Goal: Task Accomplishment & Management: Book appointment/travel/reservation

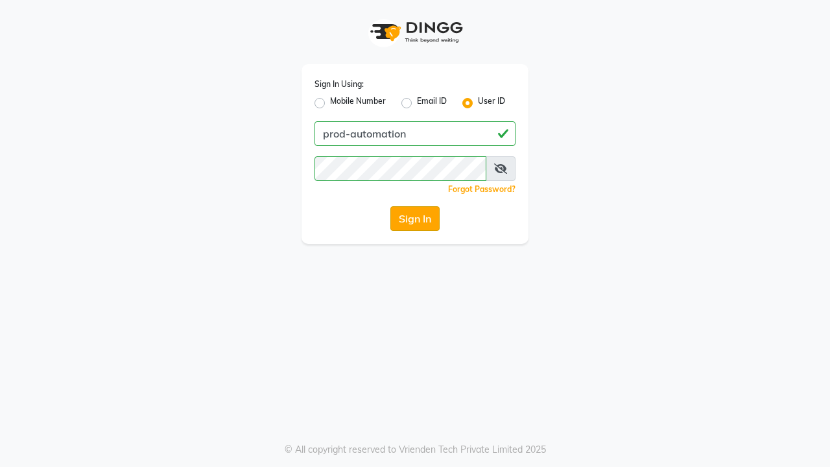
click at [415, 219] on button "Sign In" at bounding box center [415, 218] width 49 height 25
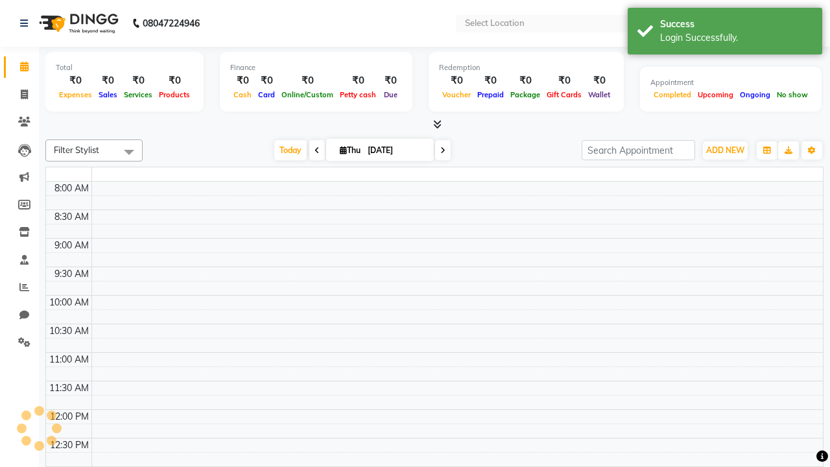
select select "en"
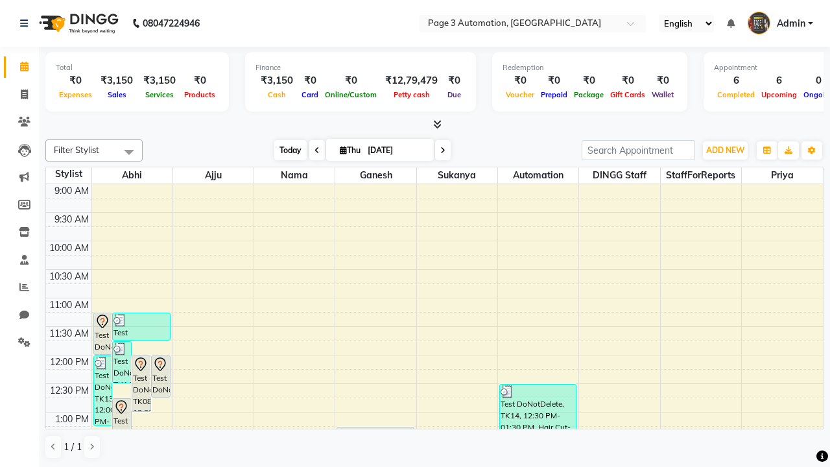
click at [284, 150] on span "Today" at bounding box center [290, 150] width 32 height 20
click at [725, 150] on span "ADD NEW" at bounding box center [725, 150] width 38 height 10
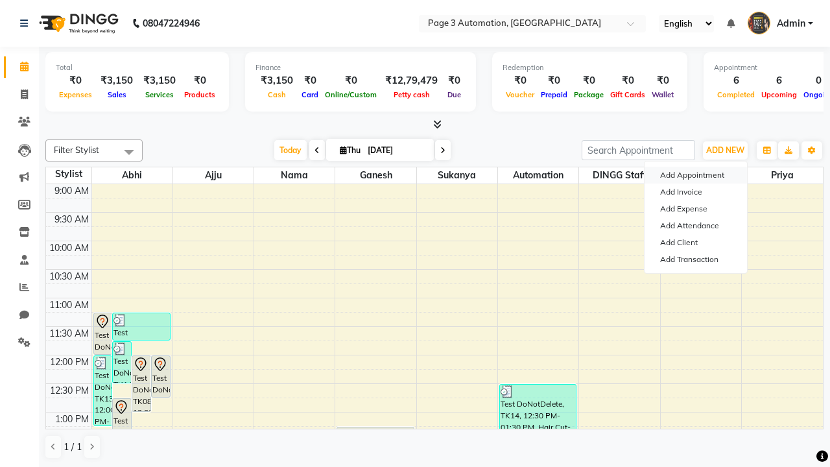
click at [696, 175] on button "Add Appointment" at bounding box center [696, 175] width 102 height 17
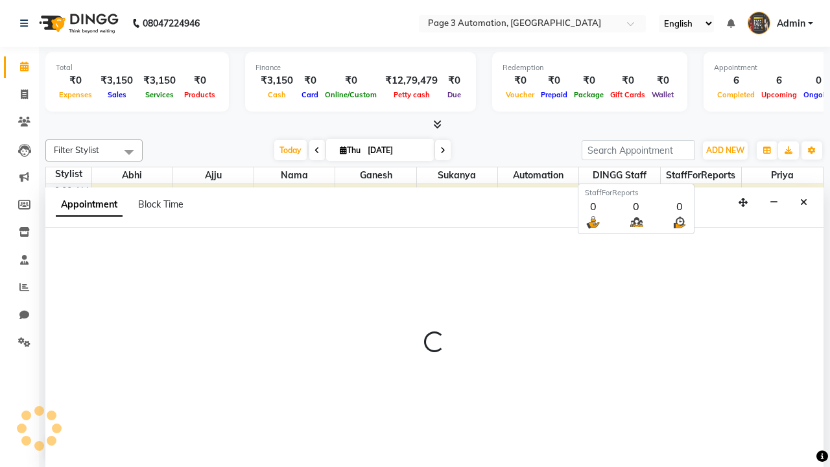
scroll to position [1, 0]
select select "tentative"
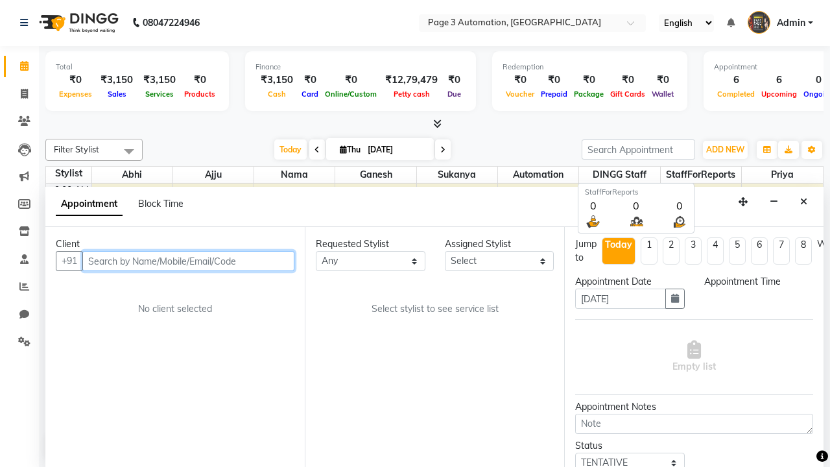
select select "600"
type input "8192346578"
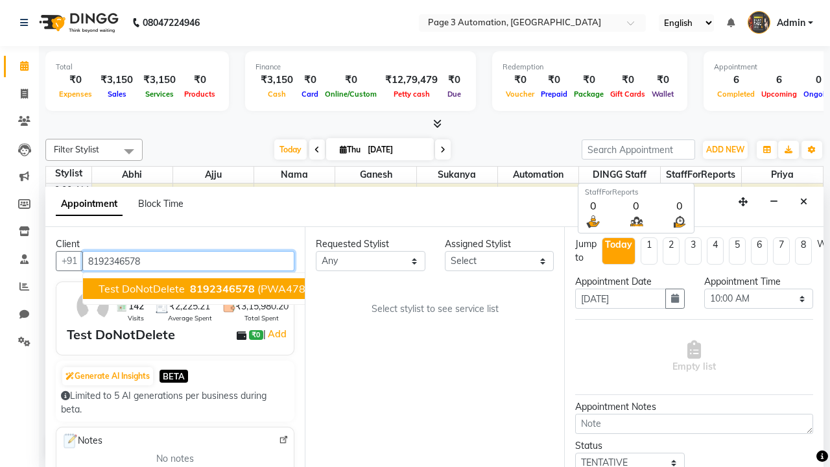
click at [190, 289] on span "8192346578" at bounding box center [222, 288] width 65 height 13
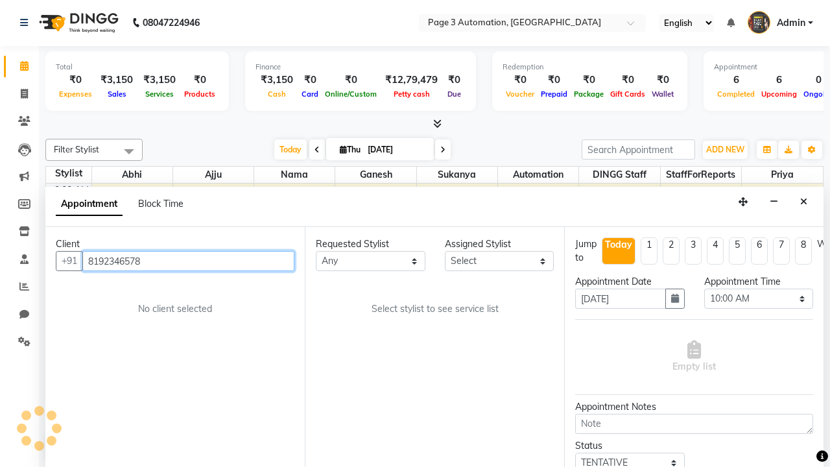
scroll to position [0, 0]
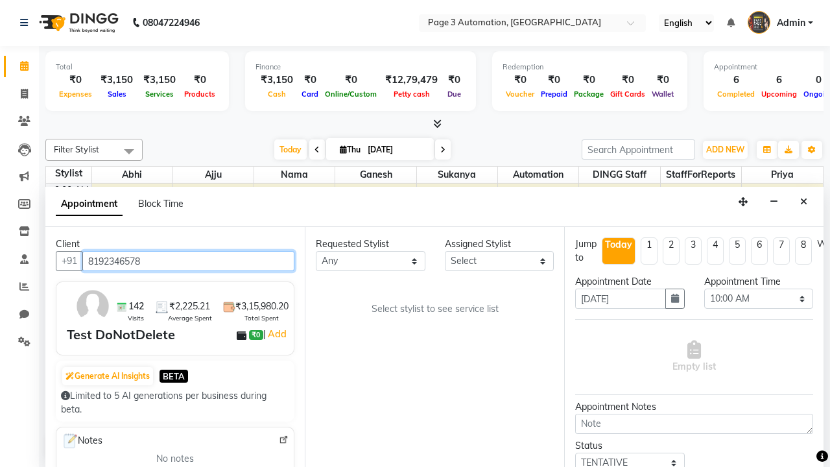
select select "71342"
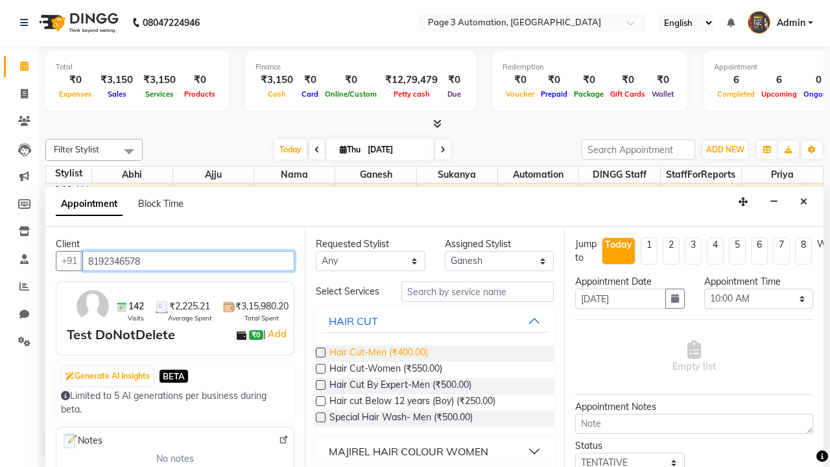
type input "8192346578"
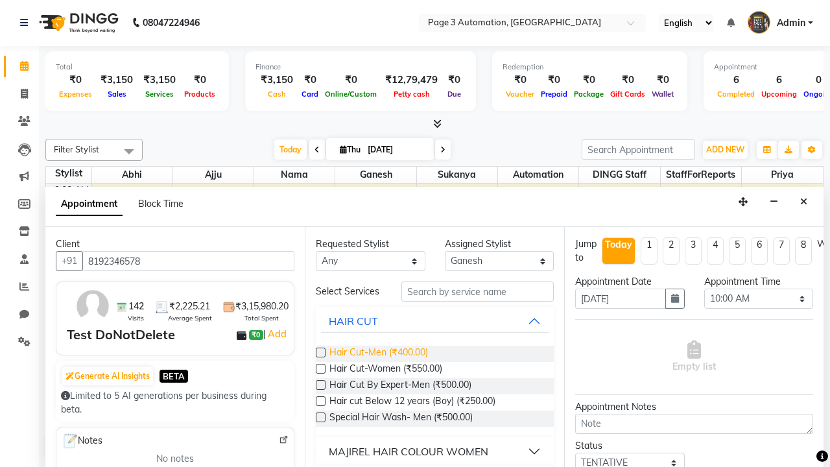
click at [378, 354] on span "Hair Cut-Men (₹400.00)" at bounding box center [379, 354] width 99 height 16
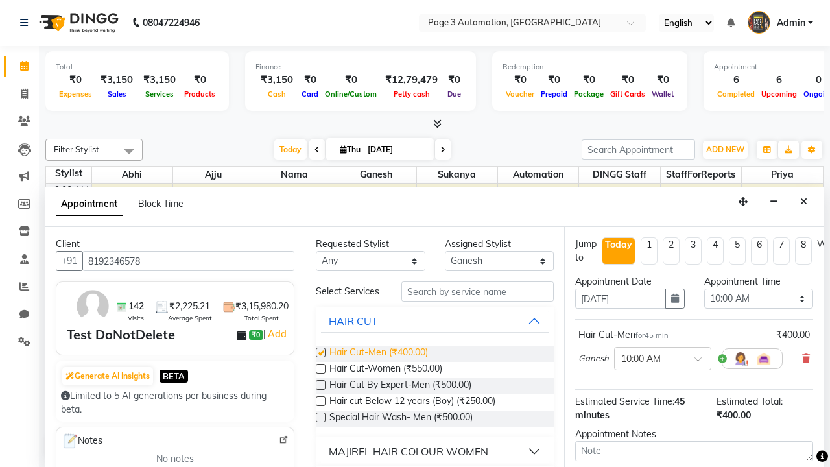
checkbox input "false"
click at [385, 370] on span "Hair Cut-Women (₹550.00)" at bounding box center [386, 370] width 113 height 16
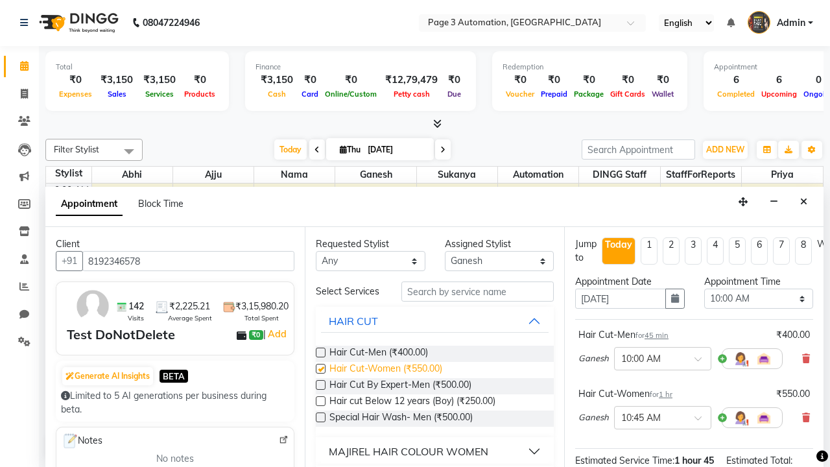
checkbox input "false"
select select "810"
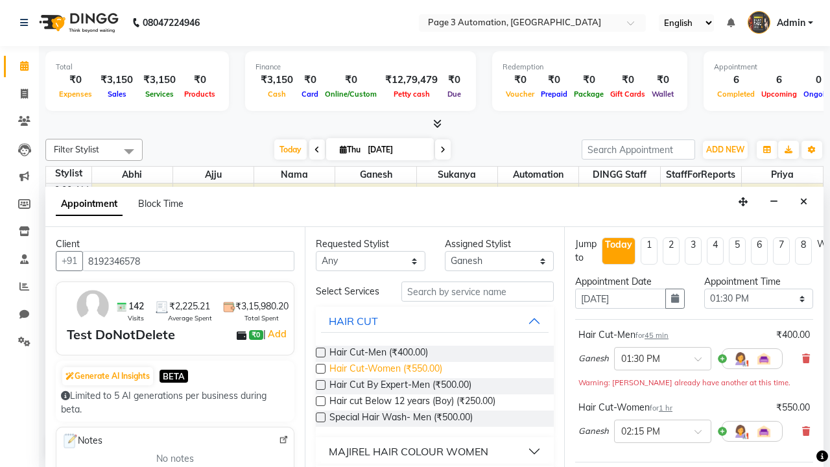
scroll to position [177, 0]
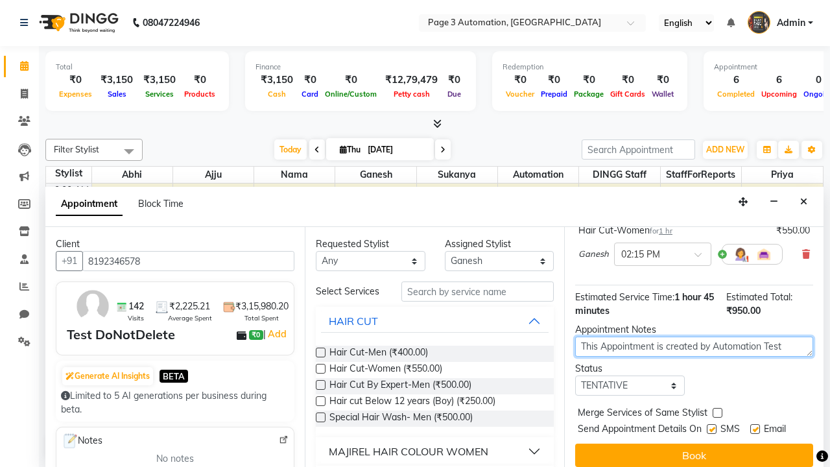
type textarea "This Appointment is created by Automation Test"
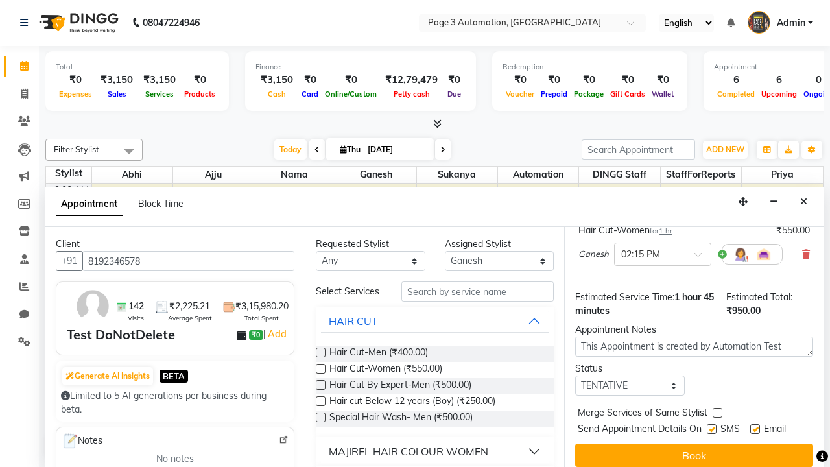
click at [712, 429] on label at bounding box center [712, 429] width 10 height 10
click at [712, 429] on input "checkbox" at bounding box center [711, 430] width 8 height 8
checkbox input "false"
click at [755, 429] on label at bounding box center [756, 429] width 10 height 10
click at [755, 429] on input "checkbox" at bounding box center [755, 430] width 8 height 8
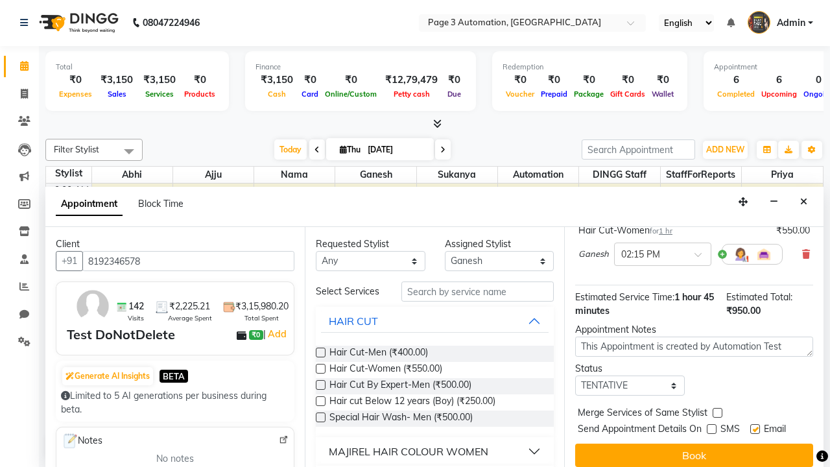
checkbox input "false"
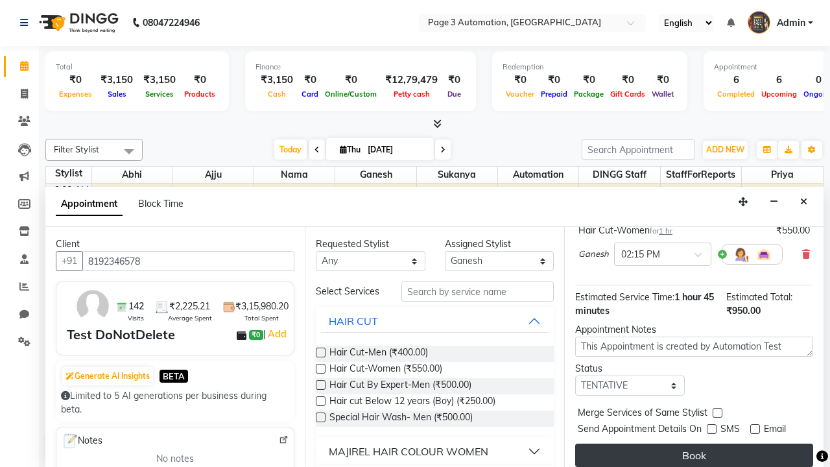
click at [694, 455] on button "Book" at bounding box center [694, 455] width 238 height 23
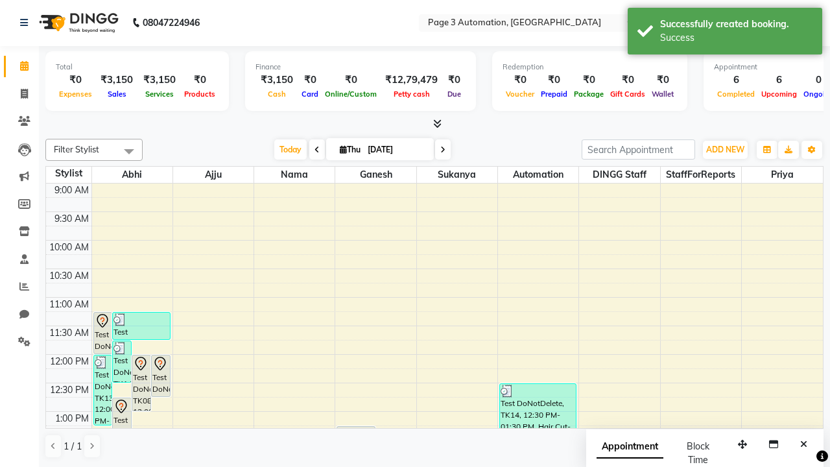
scroll to position [0, 0]
click at [725, 33] on div "Success" at bounding box center [736, 38] width 152 height 14
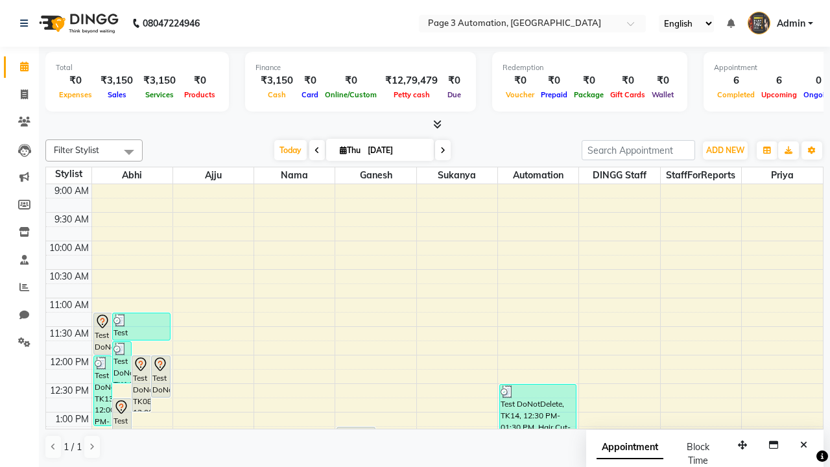
click at [129, 152] on span at bounding box center [129, 151] width 26 height 25
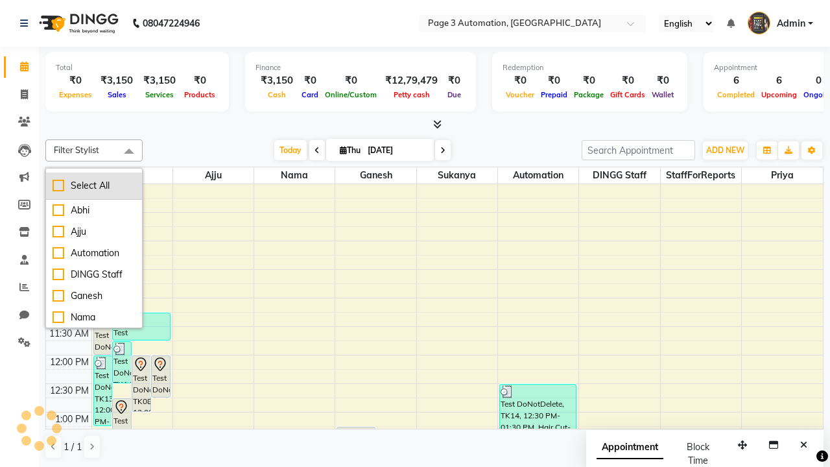
click at [94, 186] on div "Select All" at bounding box center [94, 186] width 83 height 14
checkbox input "true"
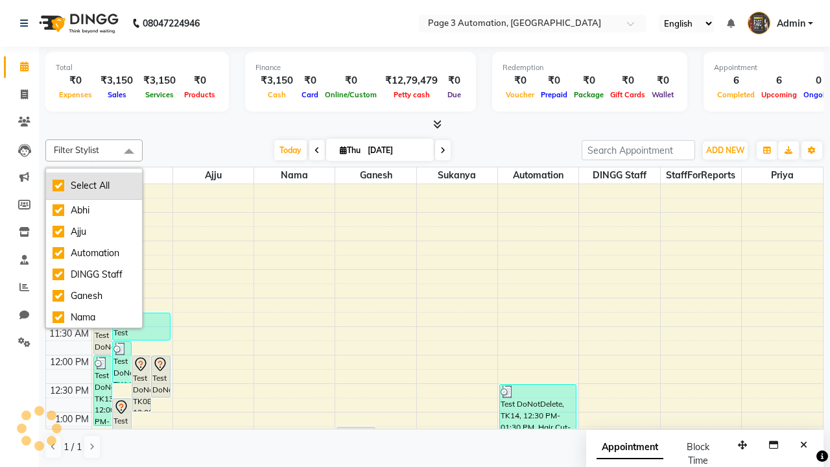
checkbox input "true"
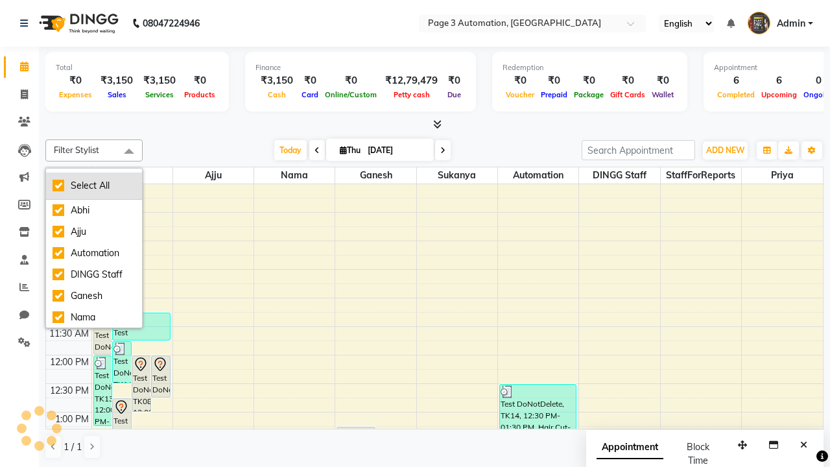
checkbox input "true"
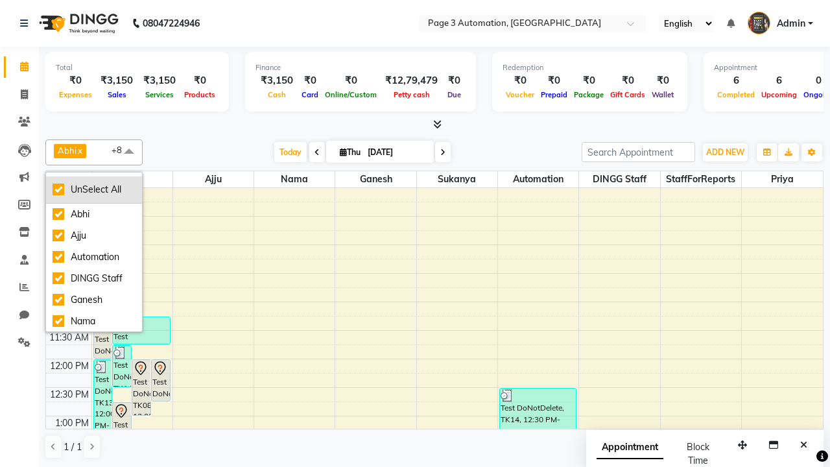
click at [94, 189] on div "UnSelect All" at bounding box center [94, 190] width 83 height 14
checkbox input "false"
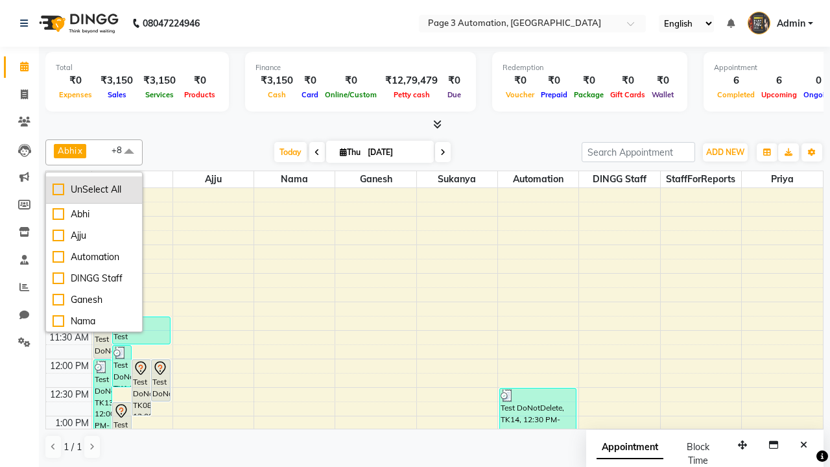
checkbox input "false"
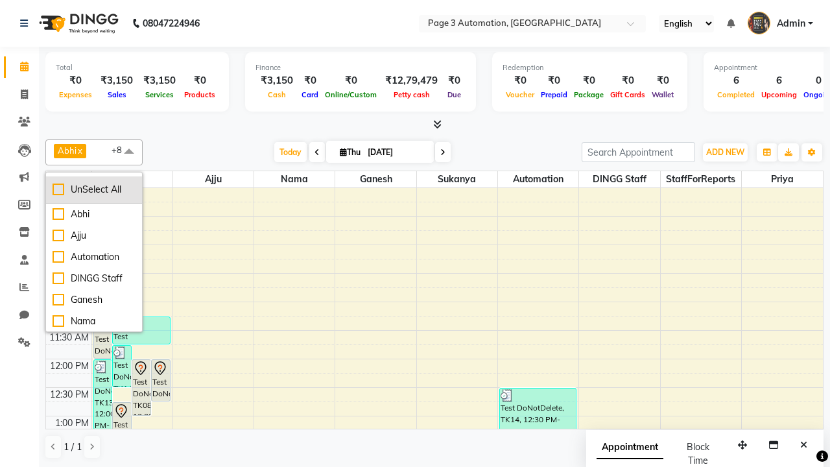
checkbox input "false"
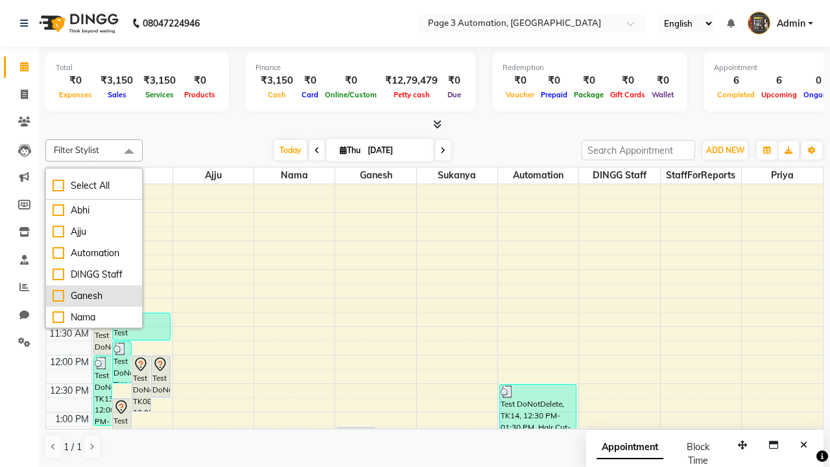
click at [94, 296] on div "Ganesh" at bounding box center [94, 296] width 83 height 14
checkbox input "true"
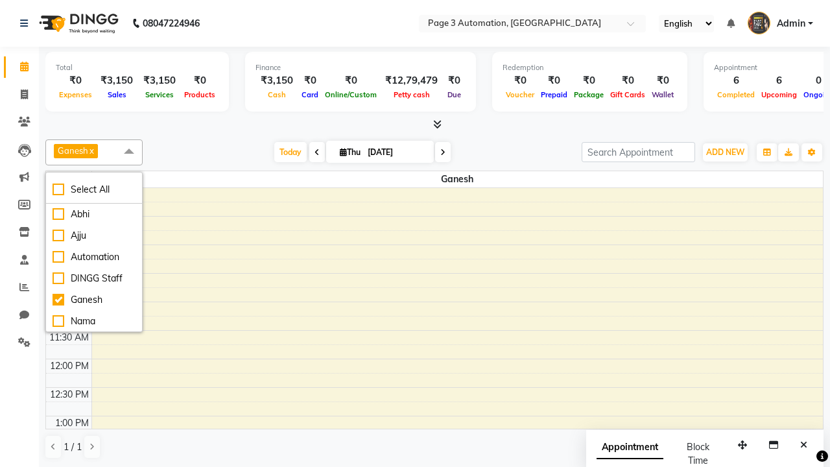
click at [129, 152] on span at bounding box center [129, 151] width 26 height 25
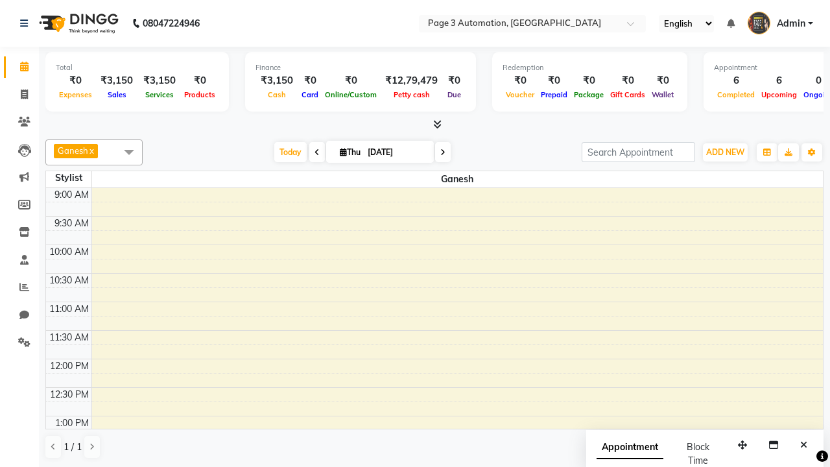
click at [627, 446] on div "Test DoNotDelete, TK16, 01:30 PM-02:15 PM, Hair Cut-Men" at bounding box center [627, 466] width 355 height 41
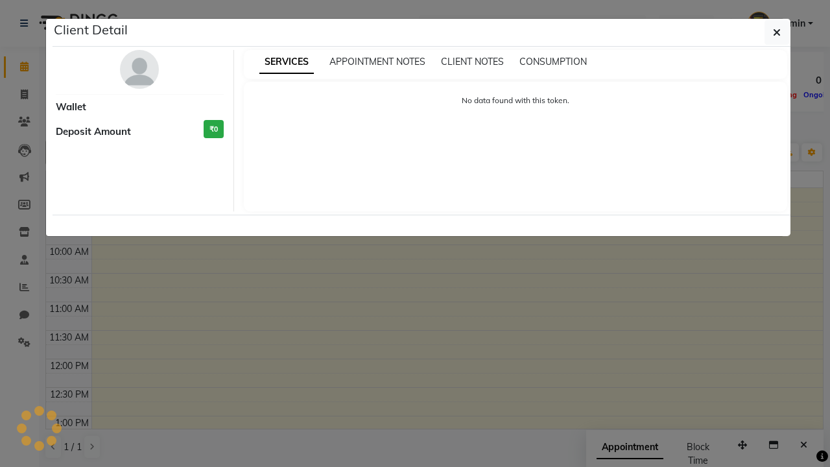
select select "7"
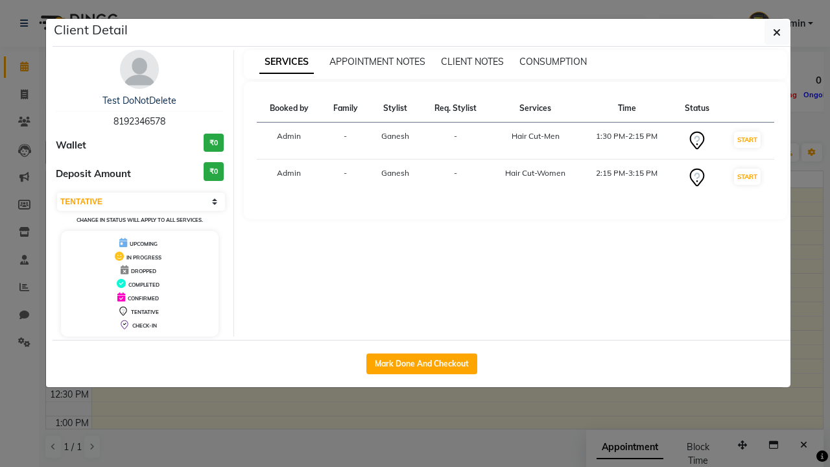
scroll to position [158, 0]
click at [777, 32] on icon "button" at bounding box center [777, 32] width 8 height 10
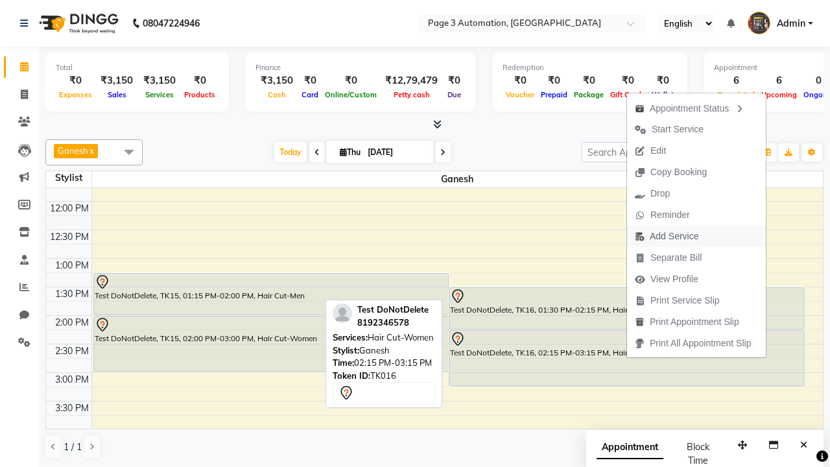
click at [699, 236] on span "Add Service" at bounding box center [666, 236] width 79 height 21
select select "71342"
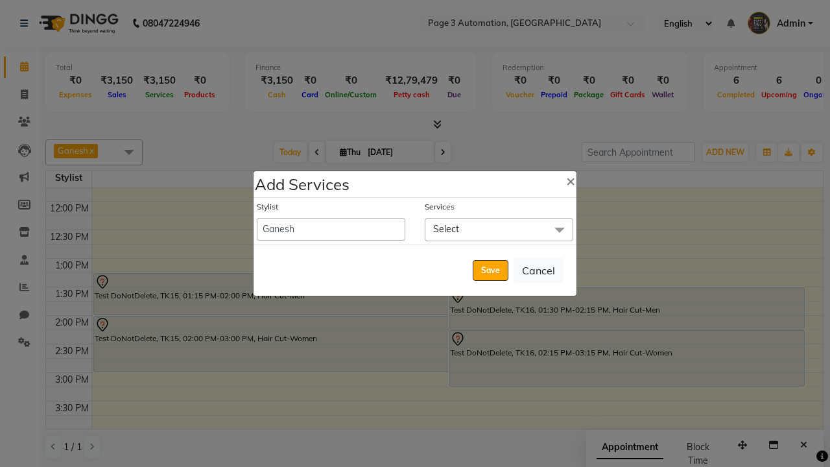
click at [499, 229] on span "Select" at bounding box center [499, 229] width 149 height 23
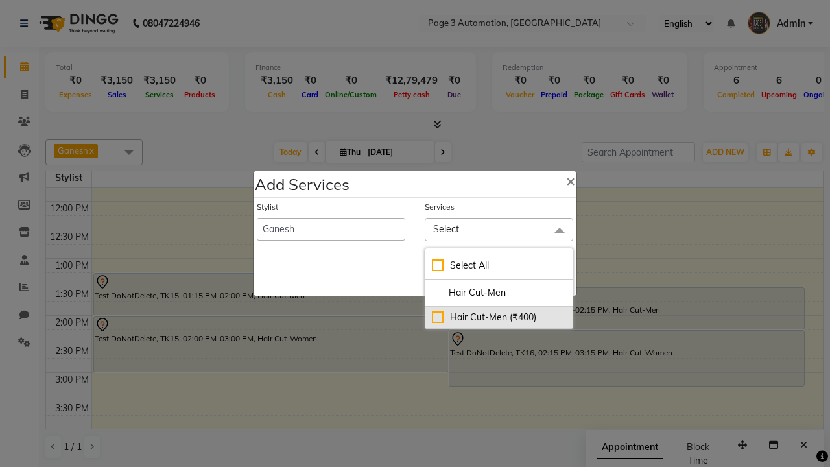
type input "Hair Cut-Men"
click at [499, 317] on div "Hair Cut-Men (₹400)" at bounding box center [499, 318] width 134 height 14
checkbox input "true"
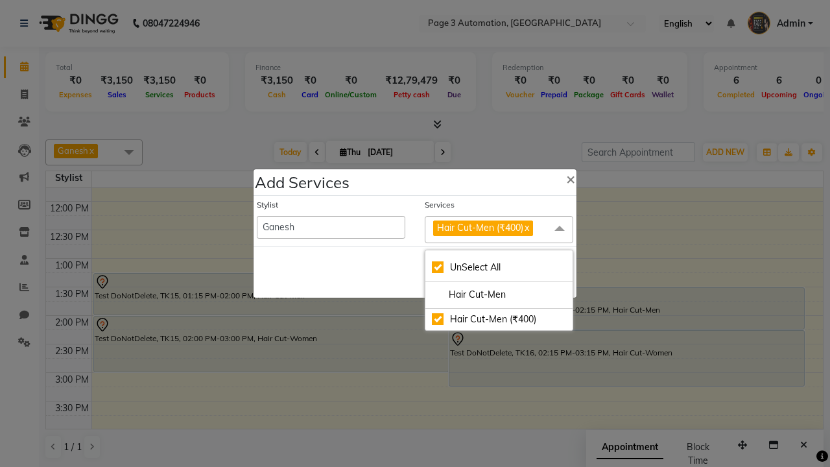
click at [499, 229] on span "Hair Cut-Men (₹400)" at bounding box center [480, 228] width 86 height 12
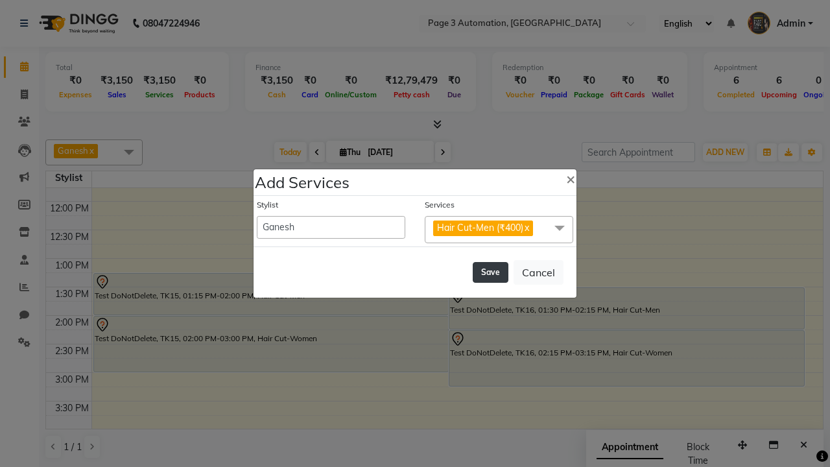
click at [490, 272] on button "Save" at bounding box center [491, 272] width 36 height 21
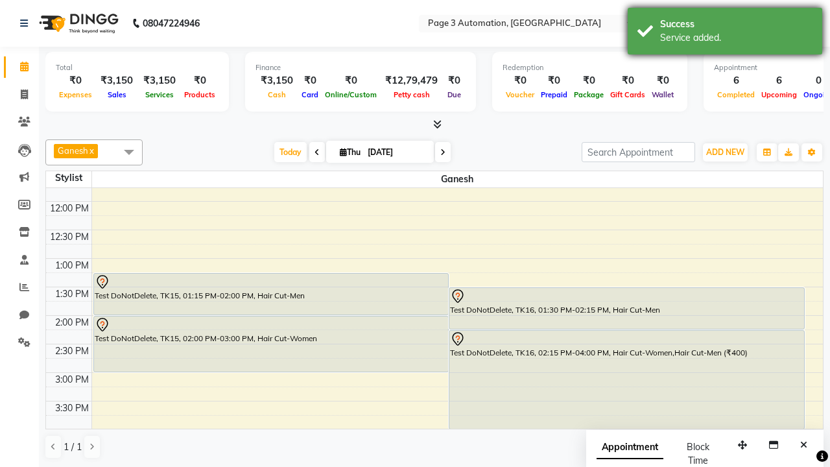
click at [725, 33] on div "Service added." at bounding box center [736, 38] width 152 height 14
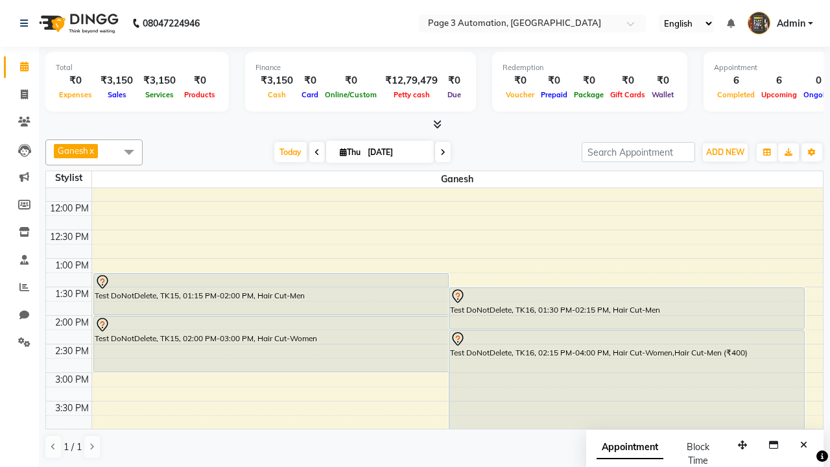
click at [627, 379] on div "Test DoNotDelete, TK16, 02:15 PM-04:00 PM, Hair Cut-Women,Hair Cut-Men (₹400)" at bounding box center [627, 380] width 355 height 98
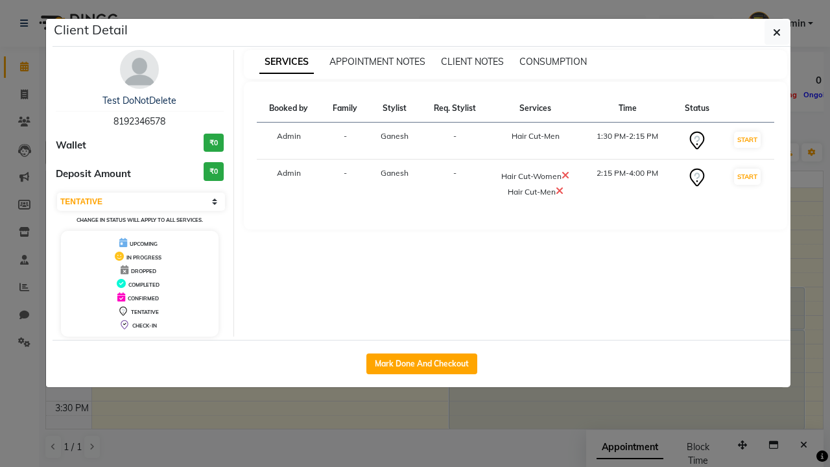
select select "2"
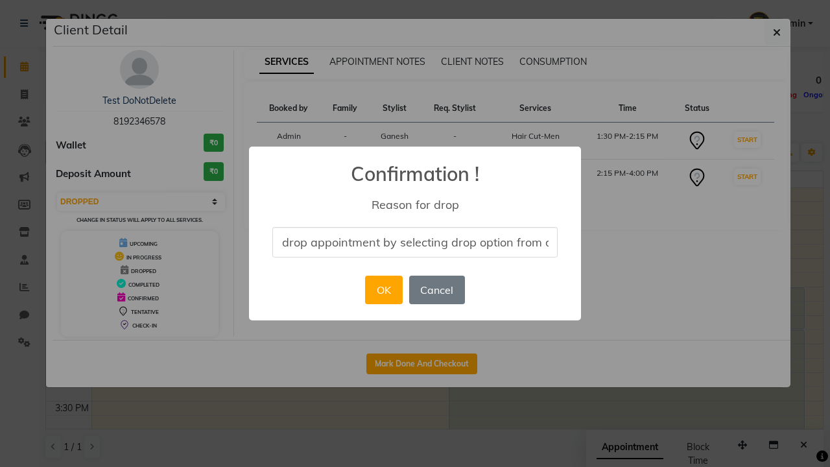
scroll to position [0, 53]
type input "drop appointment by selecting drop option from dropdown"
click at [383, 290] on button "OK" at bounding box center [383, 290] width 37 height 29
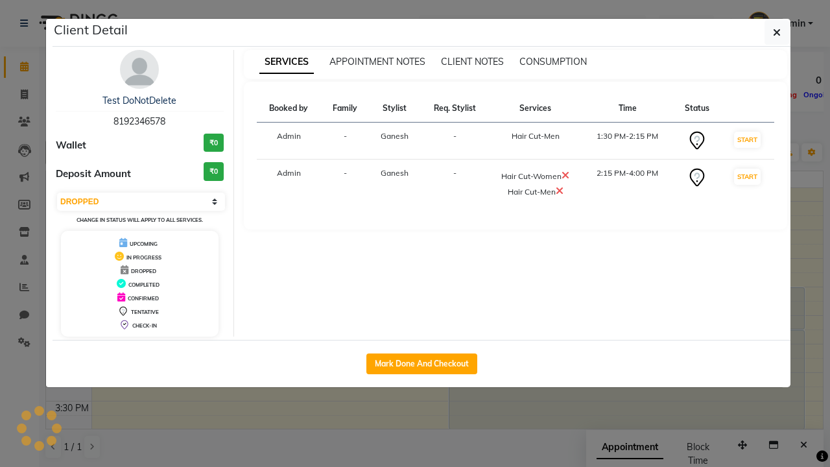
scroll to position [0, 0]
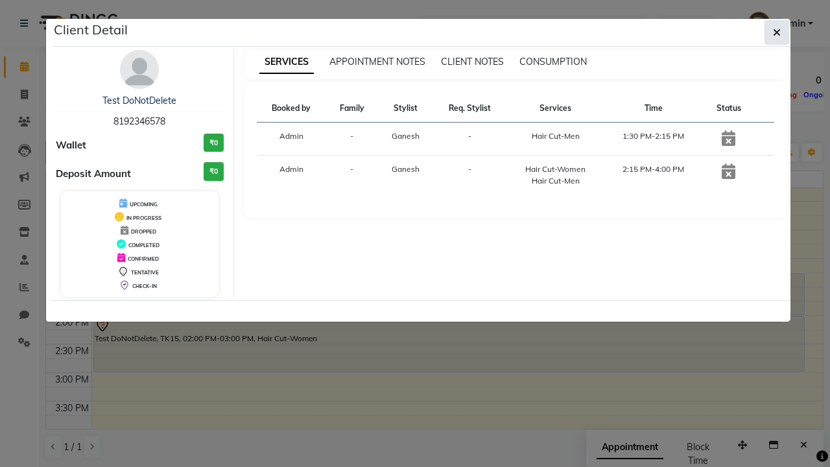
click at [777, 32] on icon "button" at bounding box center [777, 32] width 8 height 10
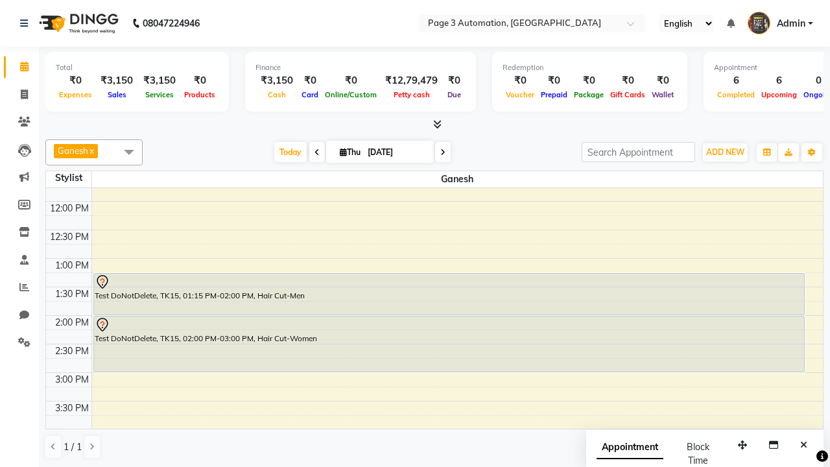
click at [129, 152] on span at bounding box center [129, 151] width 26 height 25
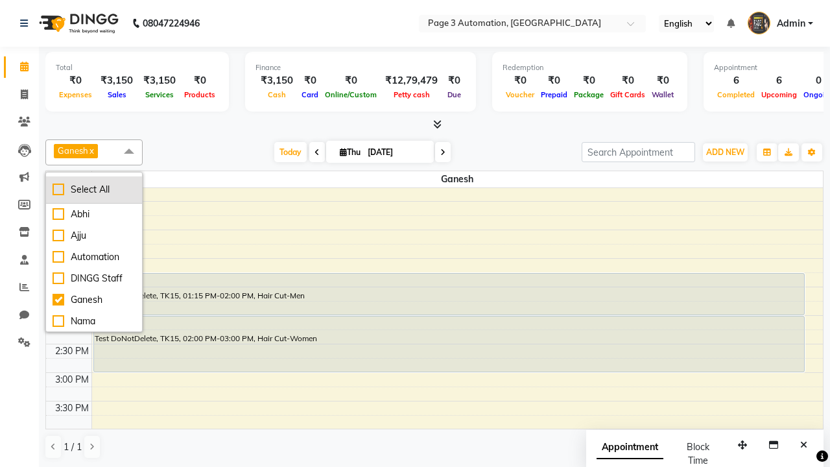
click at [94, 189] on div "Select All" at bounding box center [94, 190] width 83 height 14
checkbox input "true"
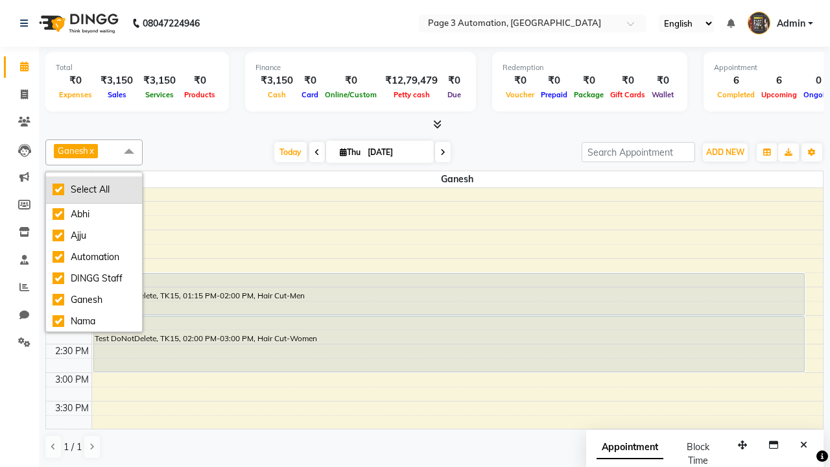
checkbox input "true"
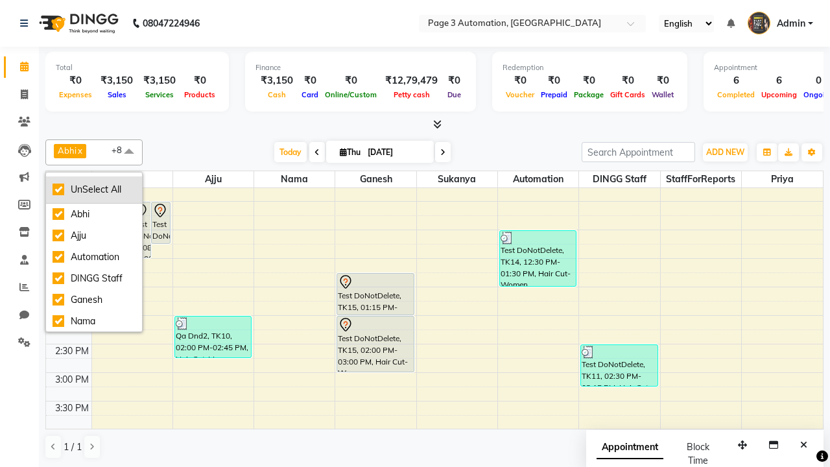
click at [94, 189] on div "UnSelect All" at bounding box center [94, 190] width 83 height 14
checkbox input "false"
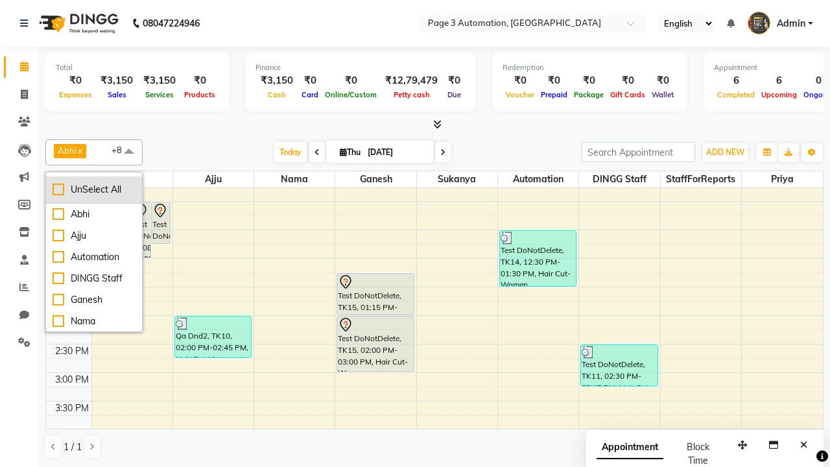
checkbox input "false"
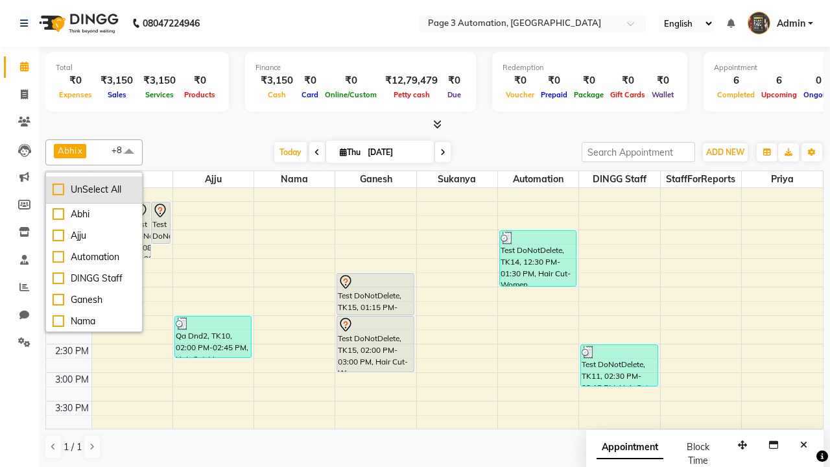
checkbox input "false"
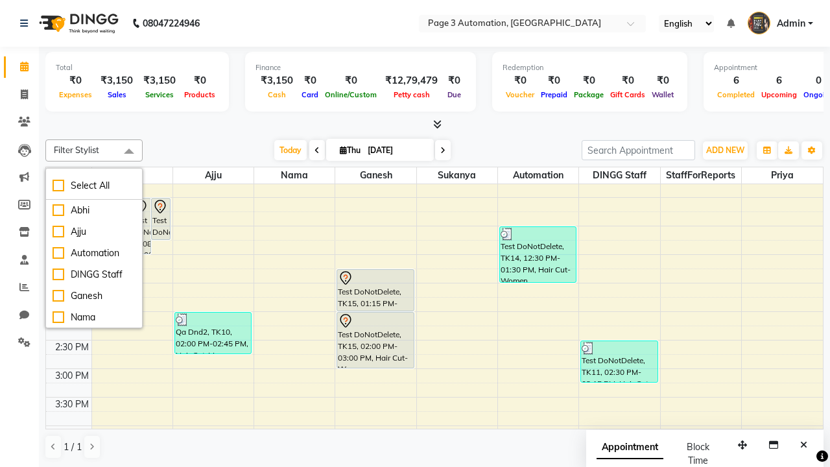
click at [129, 152] on span at bounding box center [129, 151] width 26 height 25
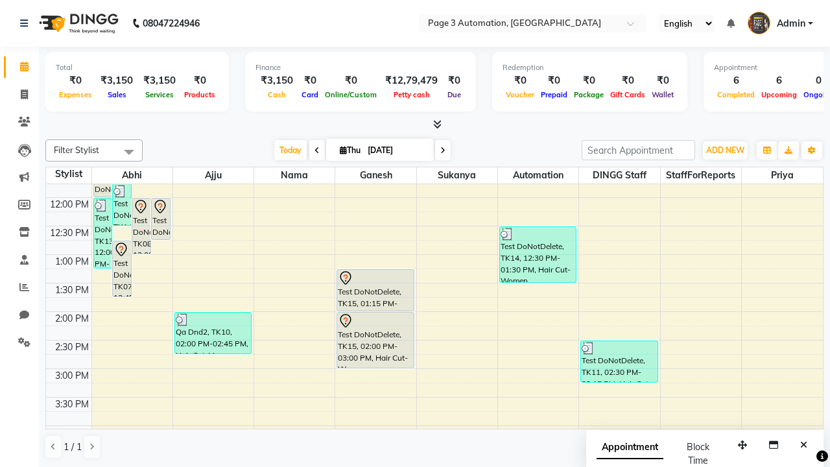
click at [780, 23] on span "Admin" at bounding box center [791, 24] width 29 height 14
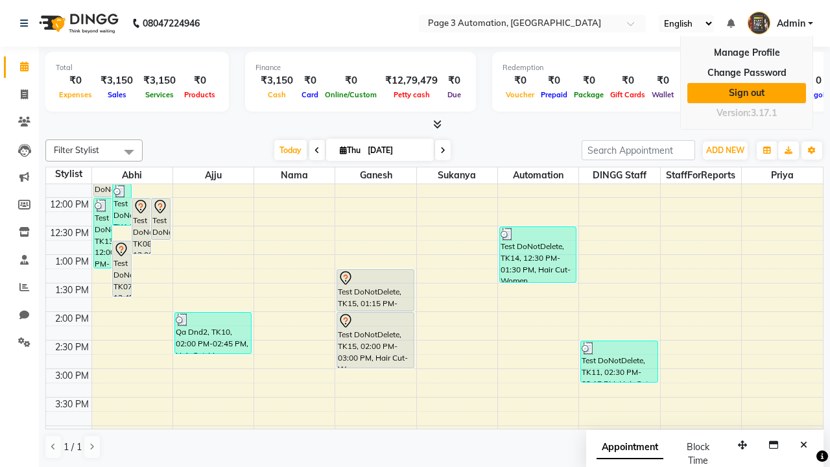
click at [747, 93] on link "Sign out" at bounding box center [747, 93] width 119 height 20
